Goal: Information Seeking & Learning: Learn about a topic

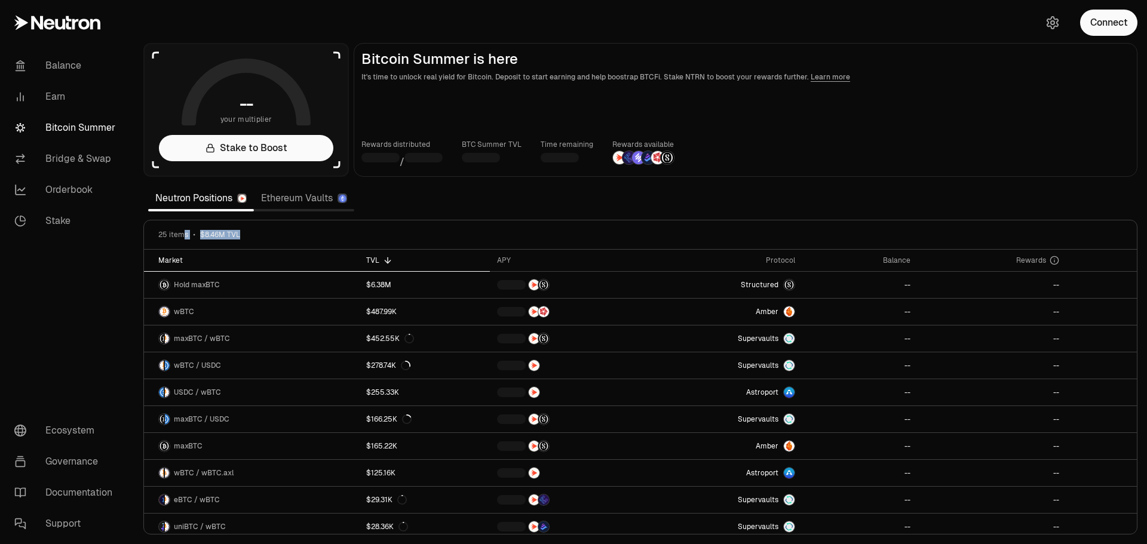
drag, startPoint x: 185, startPoint y: 234, endPoint x: 342, endPoint y: 252, distance: 158.1
click at [335, 251] on div "25 items $8.46M TVL Market TVL APY Protocol Balance Rewards Hold maxBTC $6.38M …" at bounding box center [640, 377] width 994 height 315
click at [255, 250] on th "Market" at bounding box center [251, 261] width 215 height 22
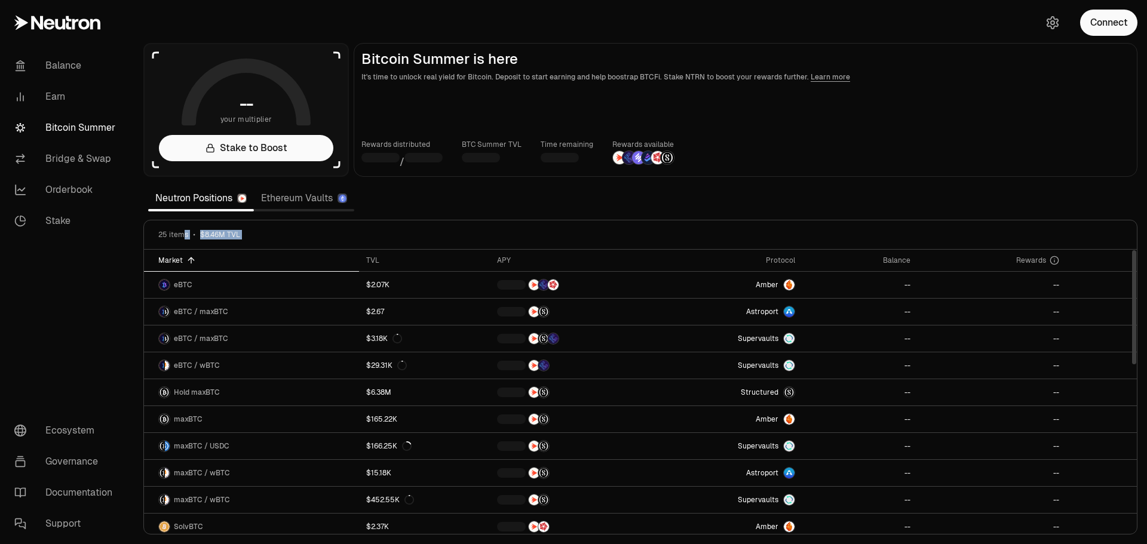
click at [221, 253] on th "Market" at bounding box center [251, 261] width 215 height 22
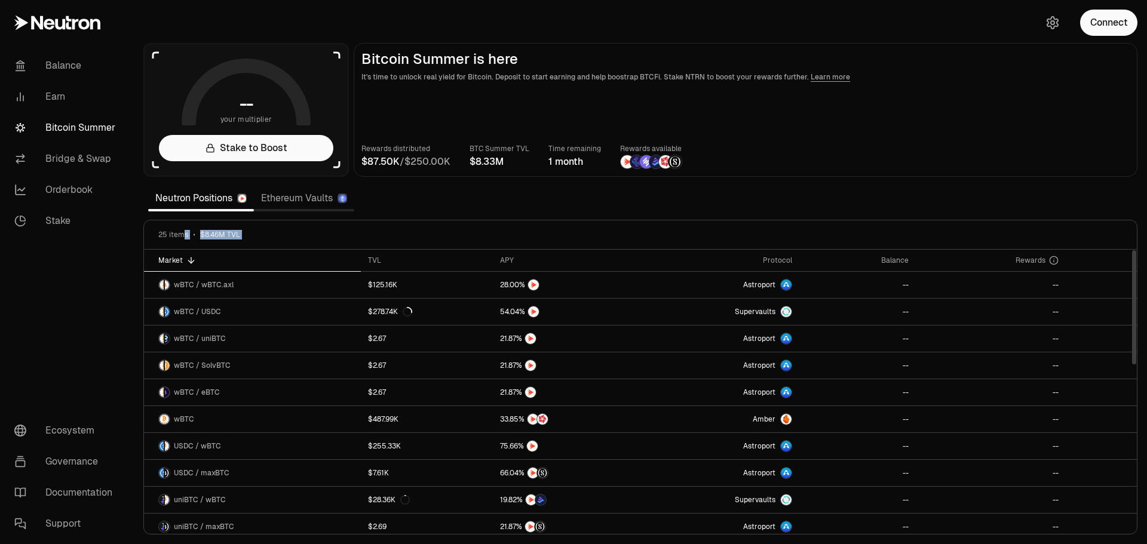
click at [259, 225] on div "25 items $8.46M TVL" at bounding box center [640, 234] width 993 height 29
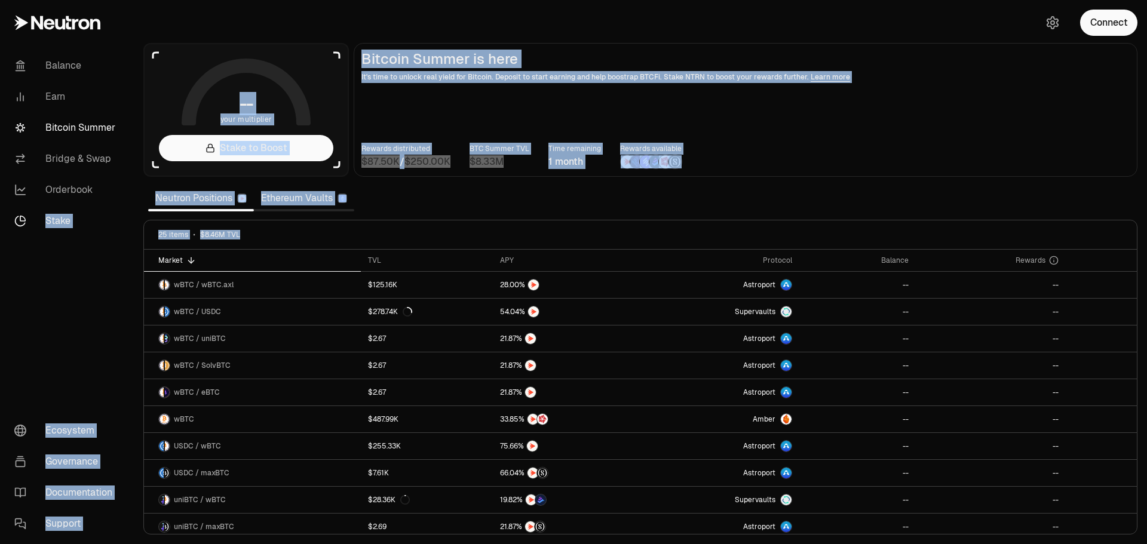
drag, startPoint x: 292, startPoint y: 244, endPoint x: 16, endPoint y: 208, distance: 278.4
click at [134, 210] on div "Balance Earn Bitcoin Summer Bridge & Swap Orderbook Stake Ecosystem Governance …" at bounding box center [640, 272] width 1013 height 544
click at [267, 226] on div "25 items $8.46M TVL" at bounding box center [640, 234] width 993 height 29
click at [186, 231] on span "25 items" at bounding box center [173, 235] width 30 height 10
